Goal: Navigation & Orientation: Find specific page/section

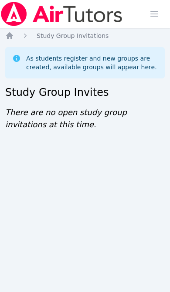
click at [12, 34] on icon "Breadcrumb" at bounding box center [9, 35] width 9 height 9
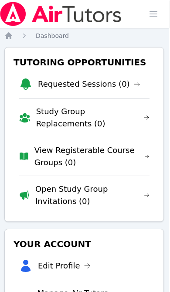
scroll to position [0, 2]
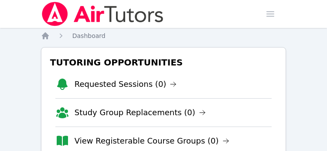
click at [162, 147] on link "View Registerable Course Groups (0)" at bounding box center [152, 141] width 155 height 12
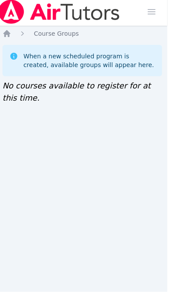
scroll to position [0, 3]
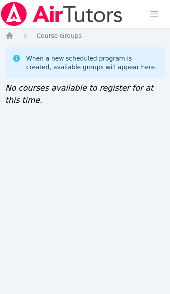
scroll to position [2, 3]
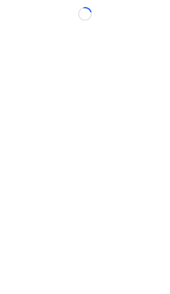
scroll to position [2, 0]
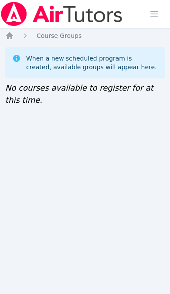
scroll to position [2, 0]
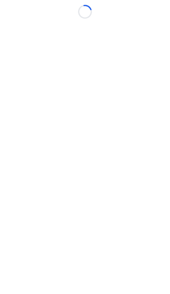
scroll to position [2, 0]
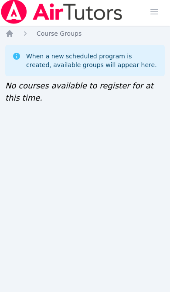
click at [6, 36] on icon "Breadcrumb" at bounding box center [9, 35] width 9 height 9
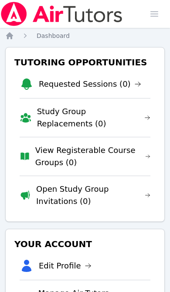
click at [13, 34] on icon "Breadcrumb" at bounding box center [9, 35] width 9 height 9
